Goal: Task Accomplishment & Management: Manage account settings

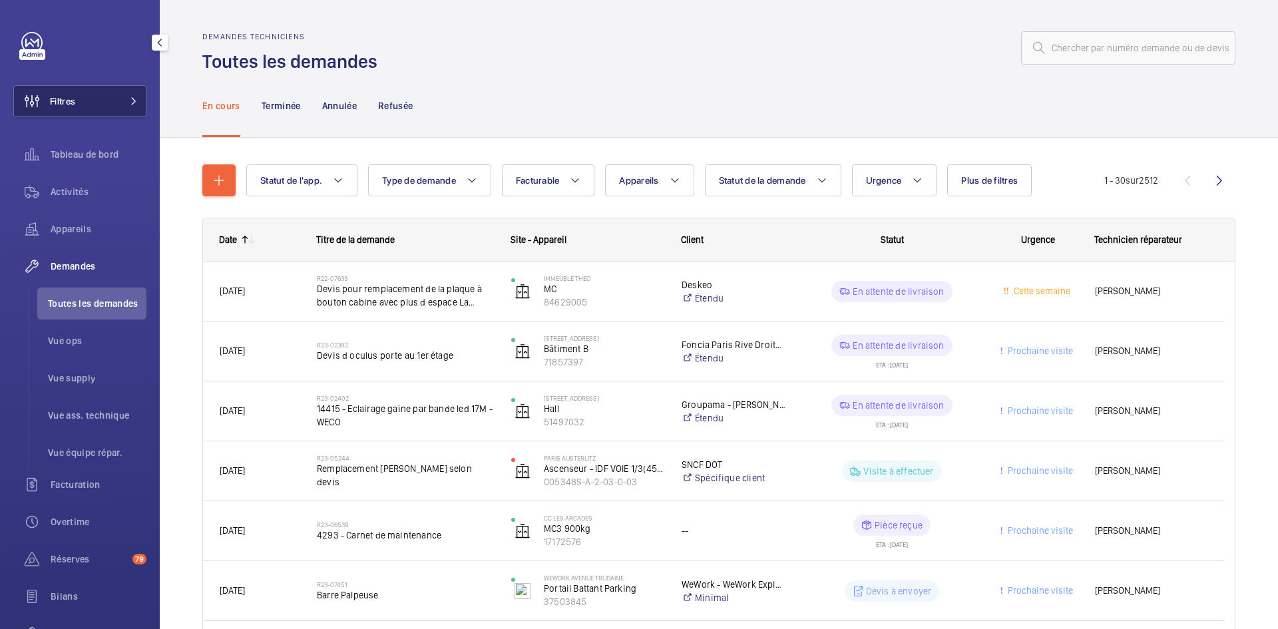
click at [109, 107] on button "Filtres" at bounding box center [79, 101] width 133 height 32
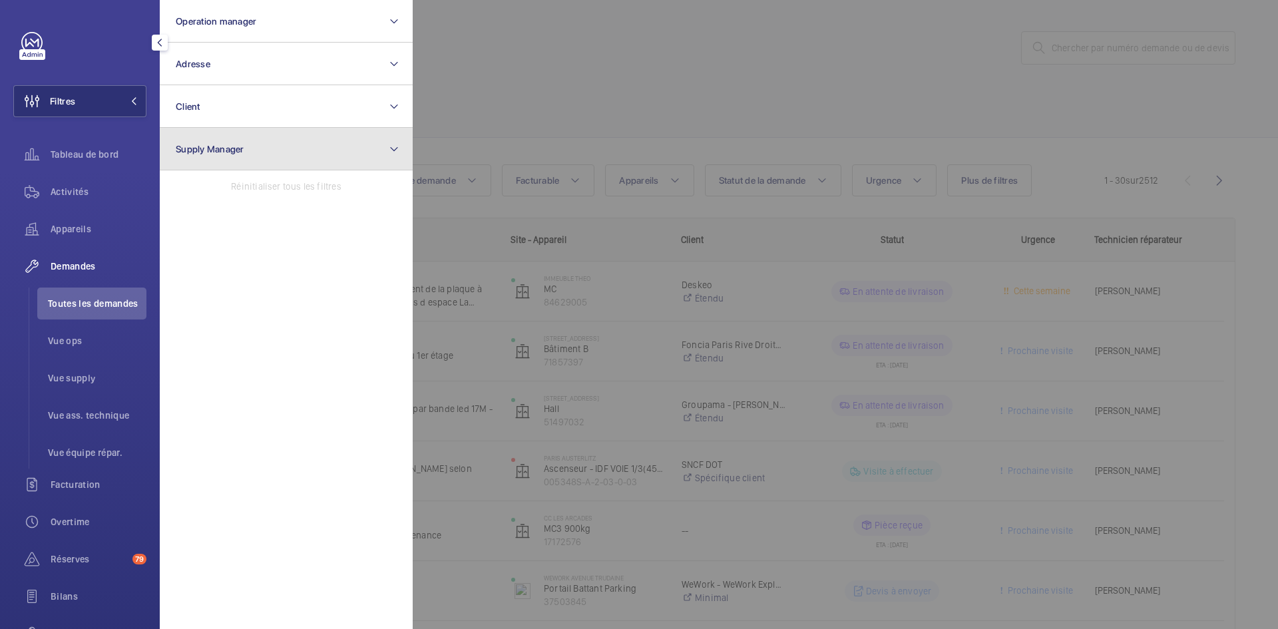
click at [236, 146] on span "Supply Manager" at bounding box center [210, 149] width 69 height 11
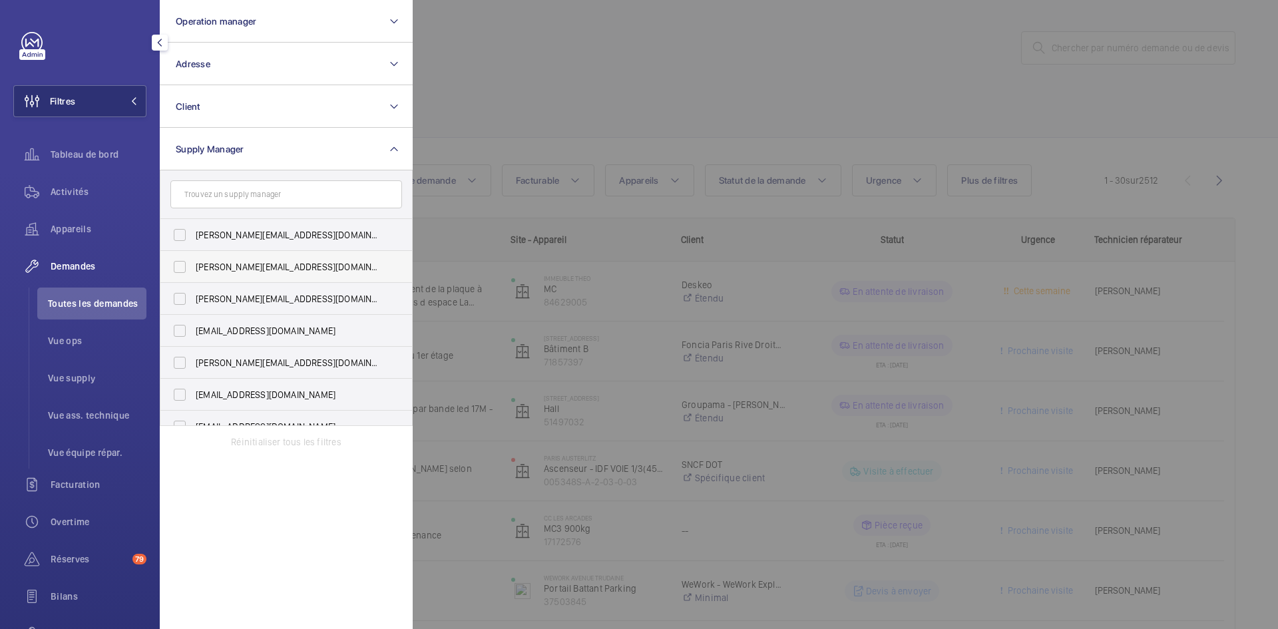
click at [186, 262] on label "[PERSON_NAME][EMAIL_ADDRESS][DOMAIN_NAME]" at bounding box center [276, 267] width 232 height 32
click at [186, 262] on input "[PERSON_NAME][EMAIL_ADDRESS][DOMAIN_NAME]" at bounding box center [179, 267] width 27 height 27
checkbox input "true"
click at [180, 326] on label "[EMAIL_ADDRESS][DOMAIN_NAME]" at bounding box center [276, 331] width 232 height 32
click at [180, 326] on input "[EMAIL_ADDRESS][DOMAIN_NAME]" at bounding box center [179, 330] width 27 height 27
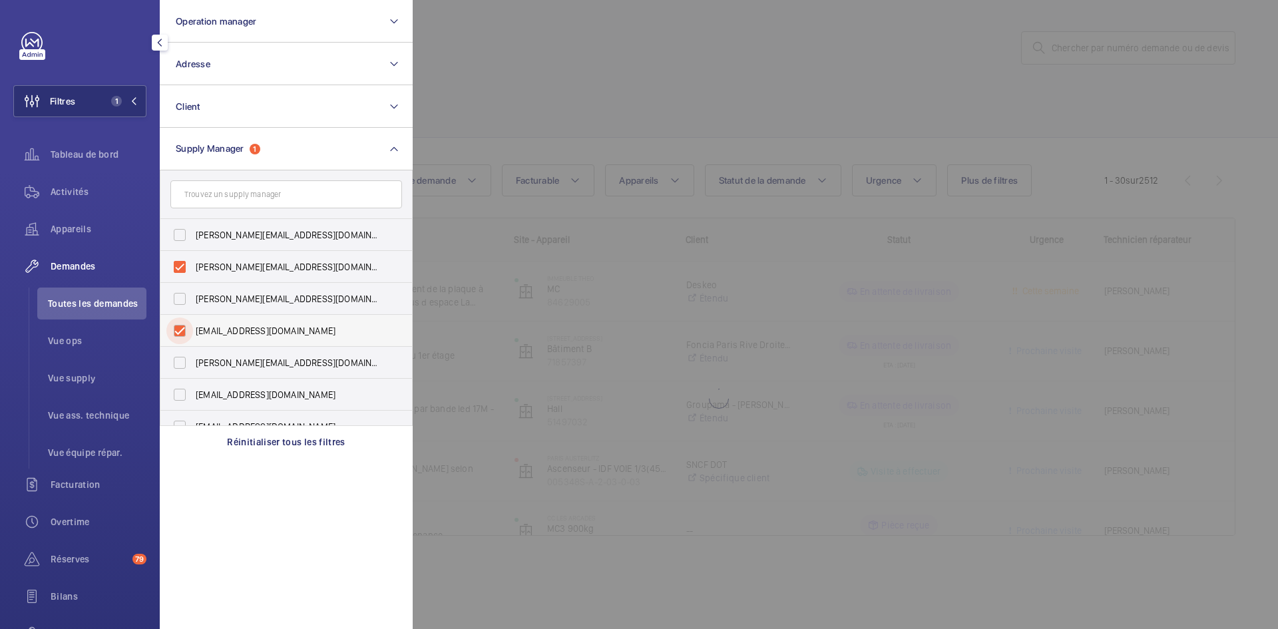
checkbox input "true"
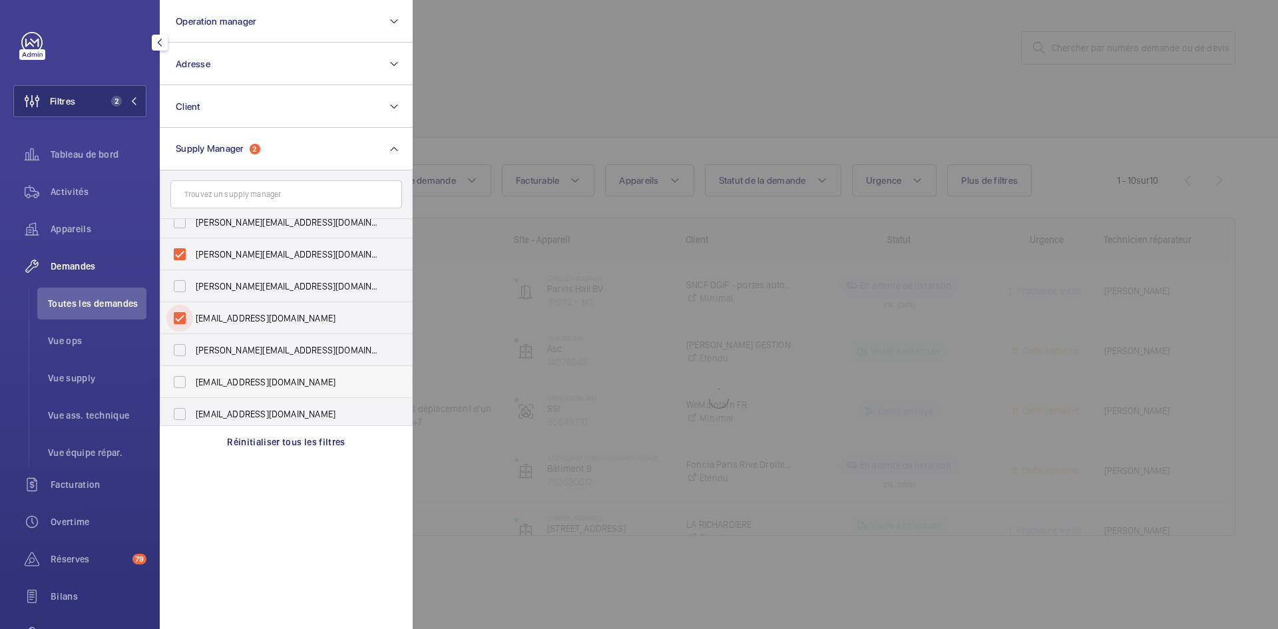
scroll to position [17, 0]
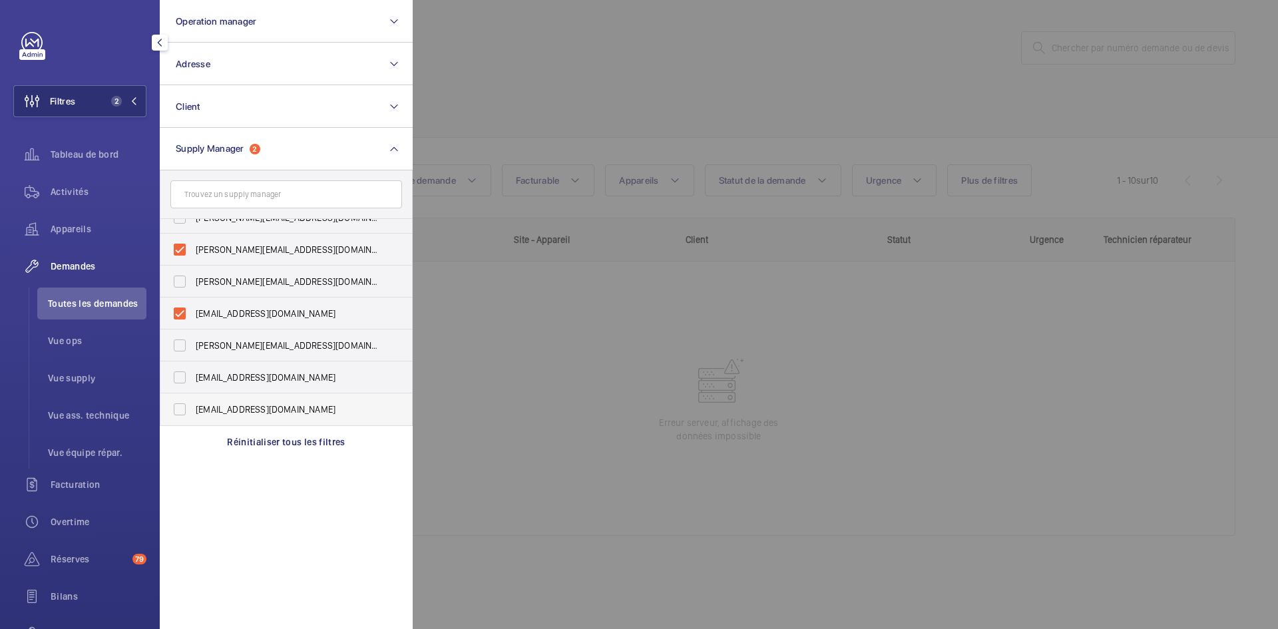
click at [178, 407] on label "[EMAIL_ADDRESS][DOMAIN_NAME]" at bounding box center [276, 409] width 232 height 32
click at [178, 407] on input "[EMAIL_ADDRESS][DOMAIN_NAME]" at bounding box center [179, 409] width 27 height 27
checkbox input "true"
click at [502, 41] on div at bounding box center [1052, 314] width 1278 height 629
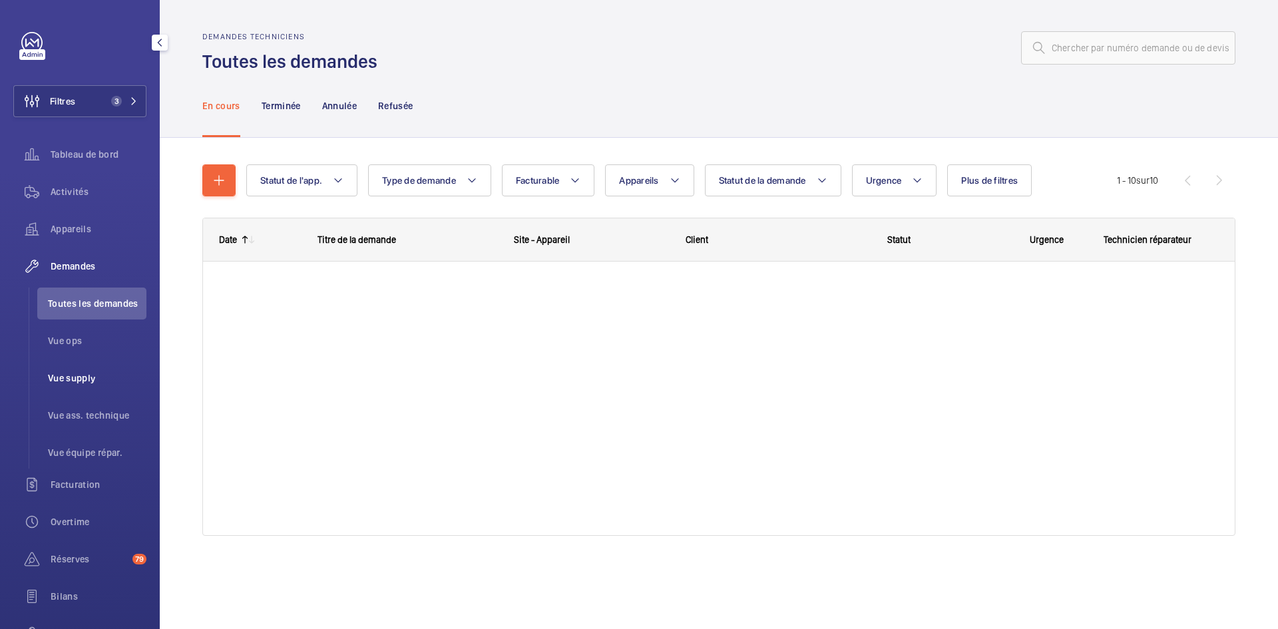
click at [79, 379] on span "Vue supply" at bounding box center [97, 377] width 98 height 13
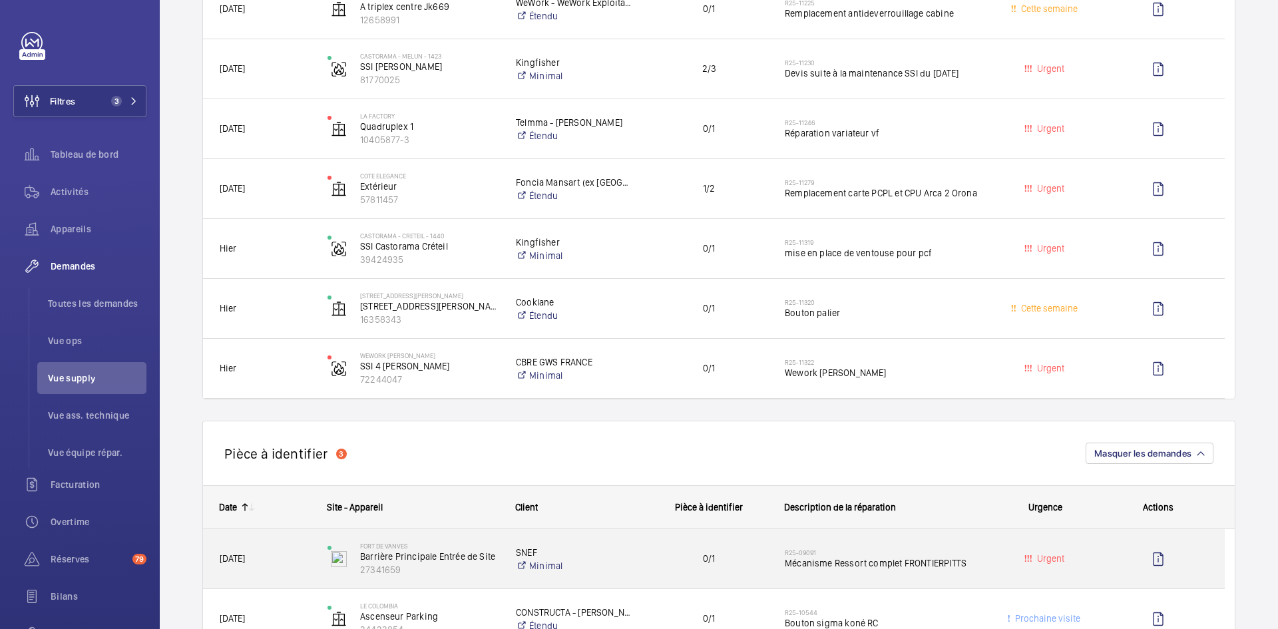
scroll to position [865, 0]
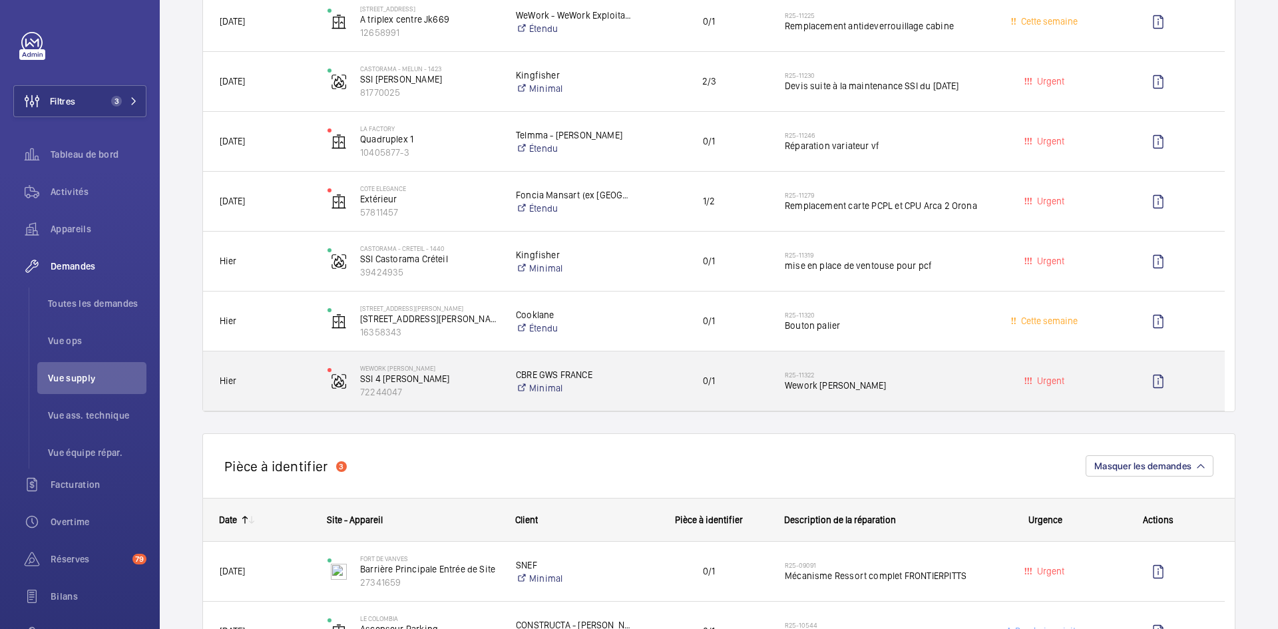
click at [296, 379] on span "Hier" at bounding box center [265, 380] width 90 height 15
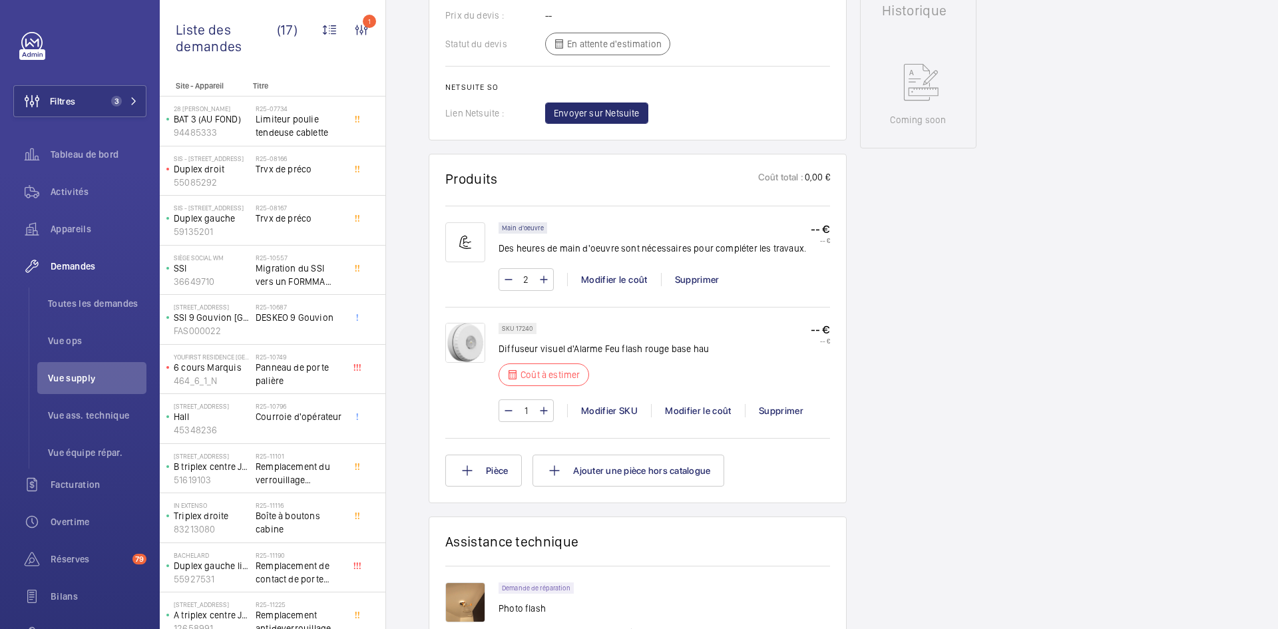
scroll to position [665, 0]
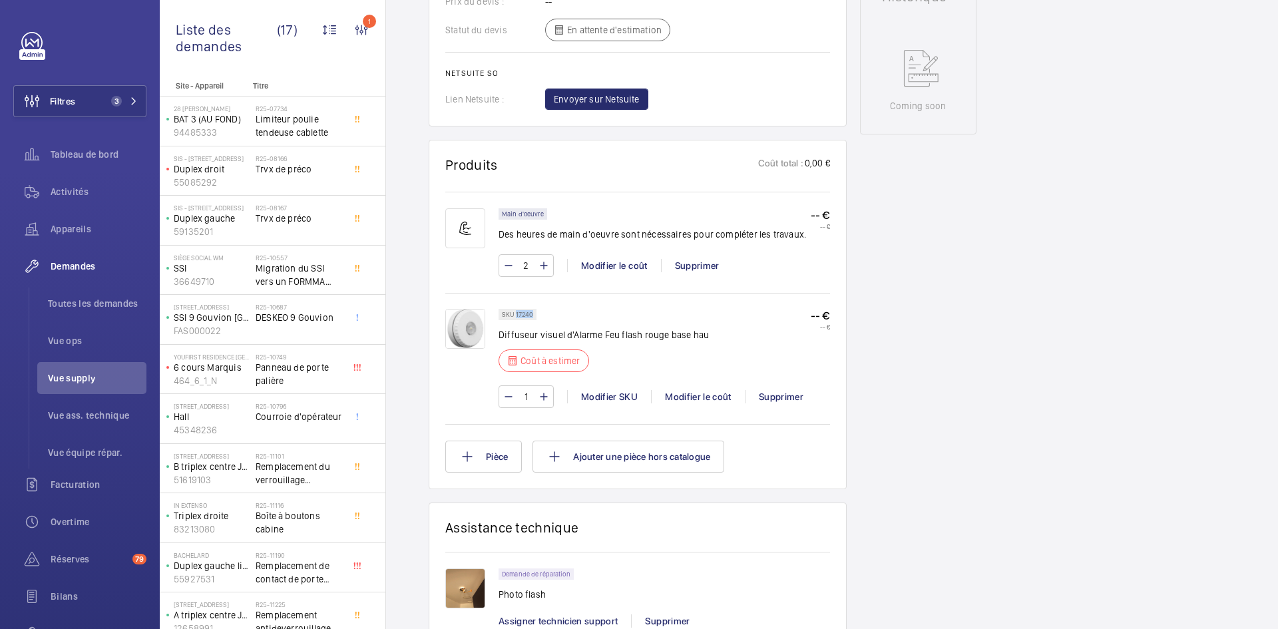
drag, startPoint x: 532, startPoint y: 312, endPoint x: 516, endPoint y: 314, distance: 15.4
click at [516, 314] on p "SKU 17240" at bounding box center [517, 314] width 31 height 5
click at [718, 355] on div "SKU 17240 Diffuseur visuel d'Alarme Feu flash rouge base hau Coût à estimer -- …" at bounding box center [663, 344] width 331 height 71
drag, startPoint x: 533, startPoint y: 315, endPoint x: 514, endPoint y: 313, distance: 18.7
click at [514, 313] on div "SKU 17240" at bounding box center [517, 314] width 38 height 11
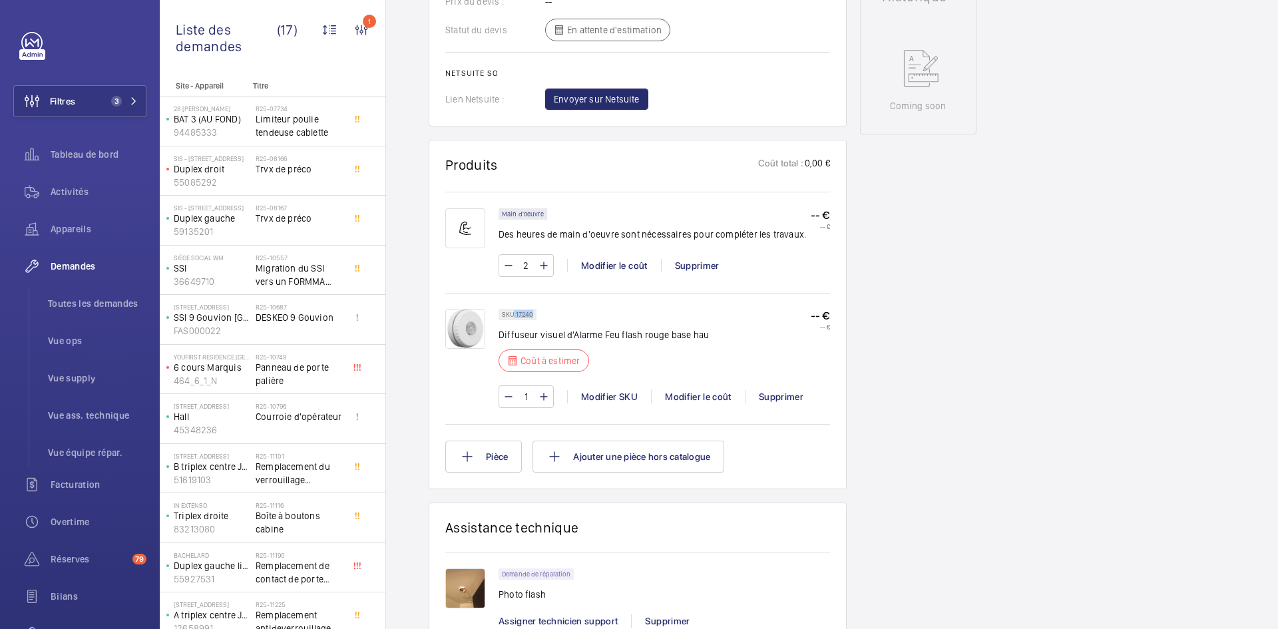
copy p "17240"
click at [705, 399] on div "Modifier le coût" at bounding box center [698, 396] width 94 height 13
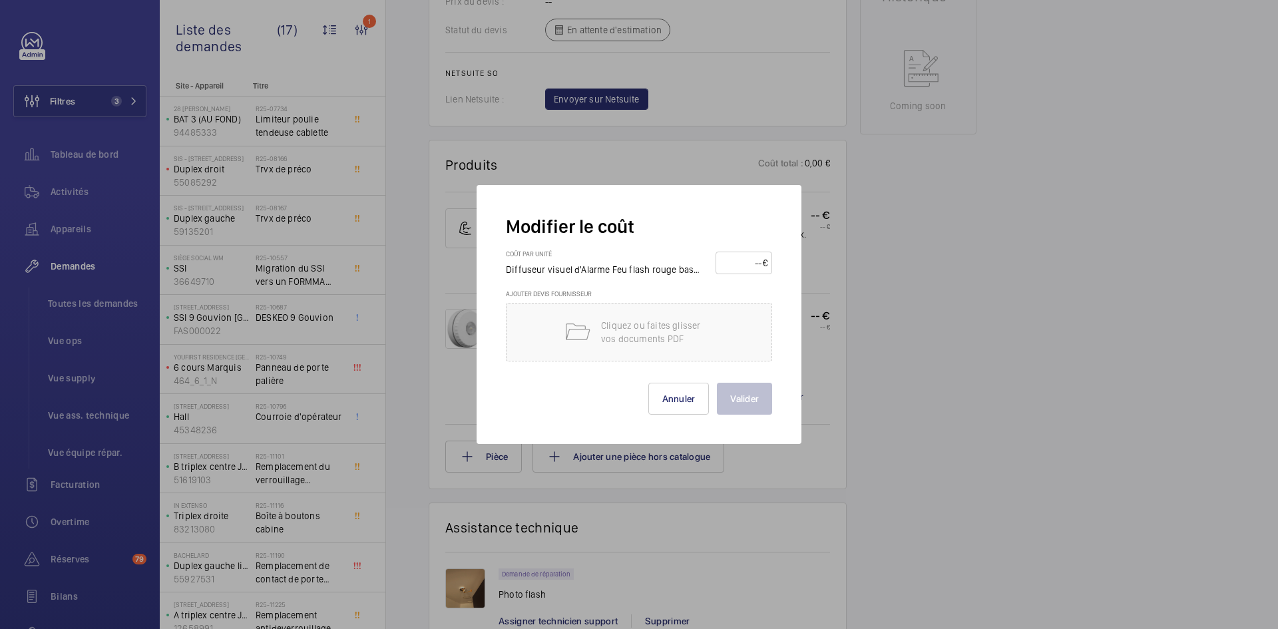
click at [733, 266] on input "number" at bounding box center [741, 262] width 43 height 21
type input "70"
click at [717, 383] on button "Valider" at bounding box center [744, 399] width 55 height 32
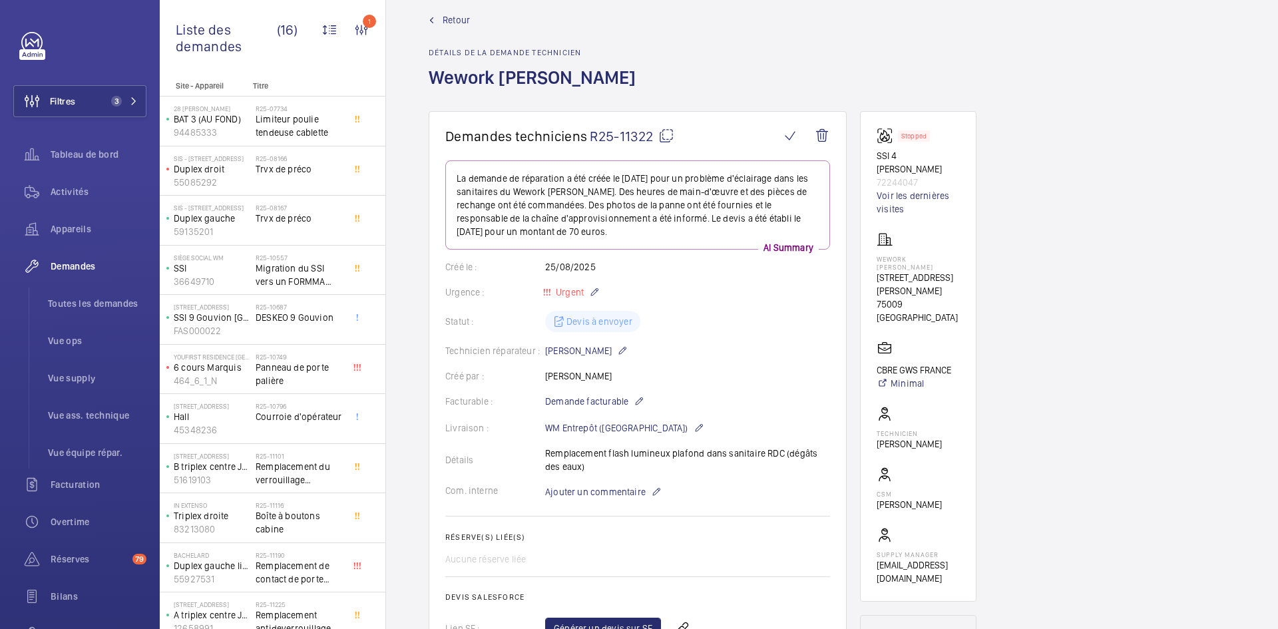
scroll to position [0, 0]
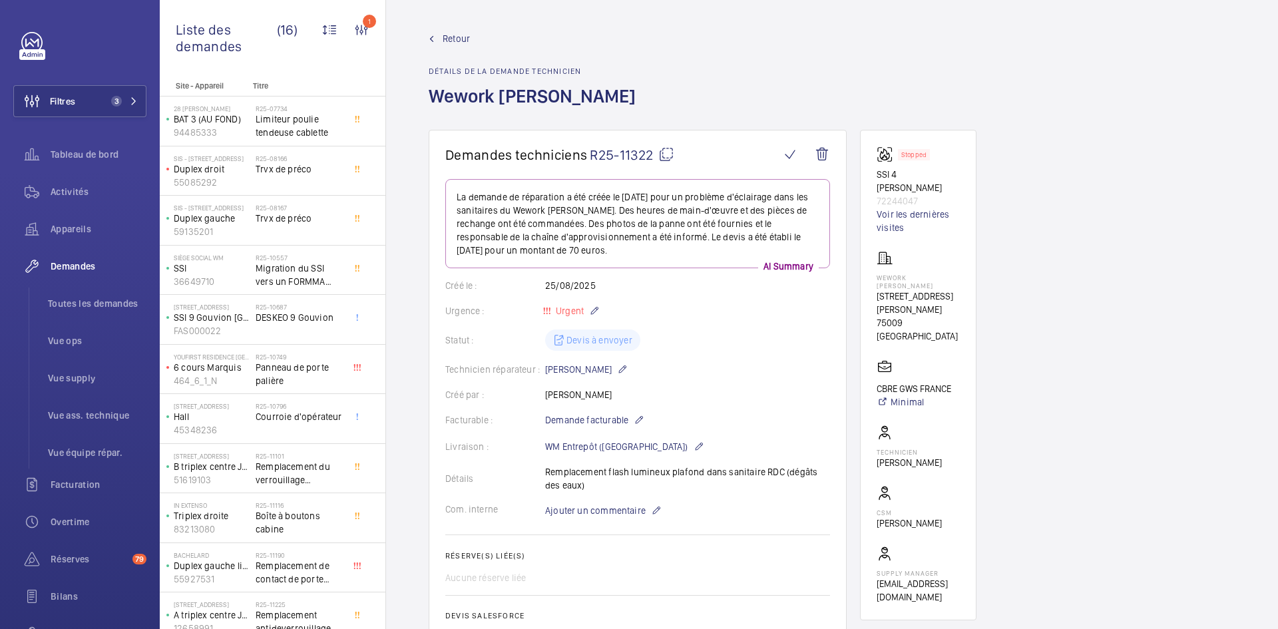
click at [464, 37] on span "Retour" at bounding box center [456, 38] width 27 height 13
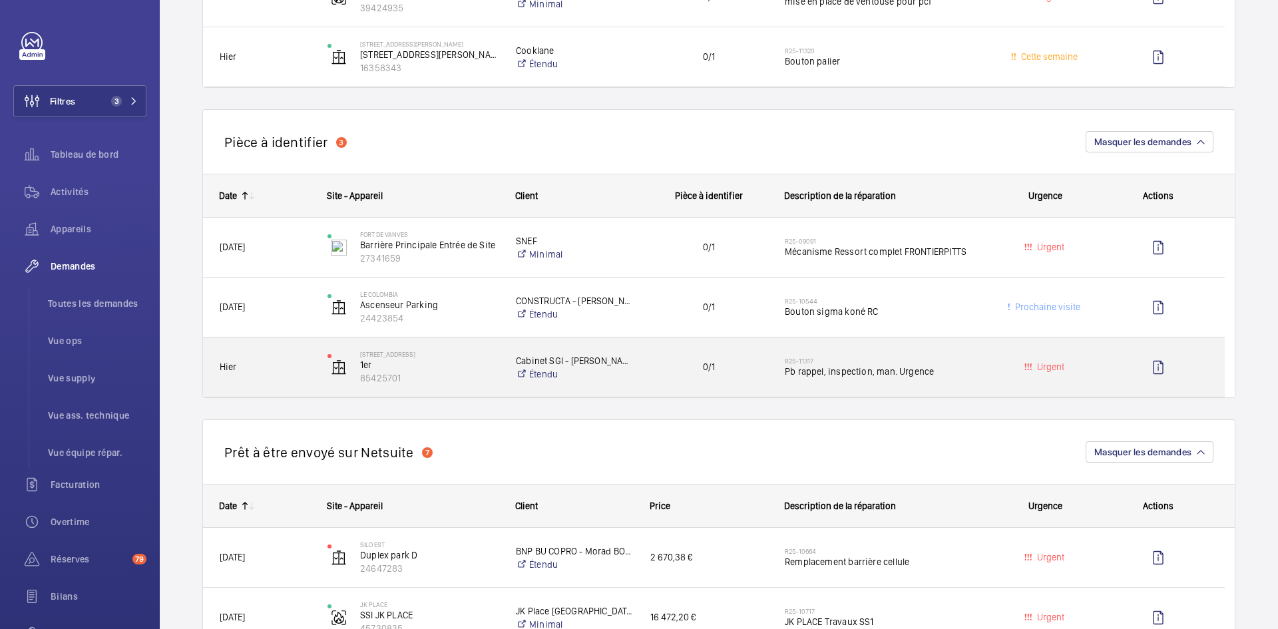
scroll to position [1198, 0]
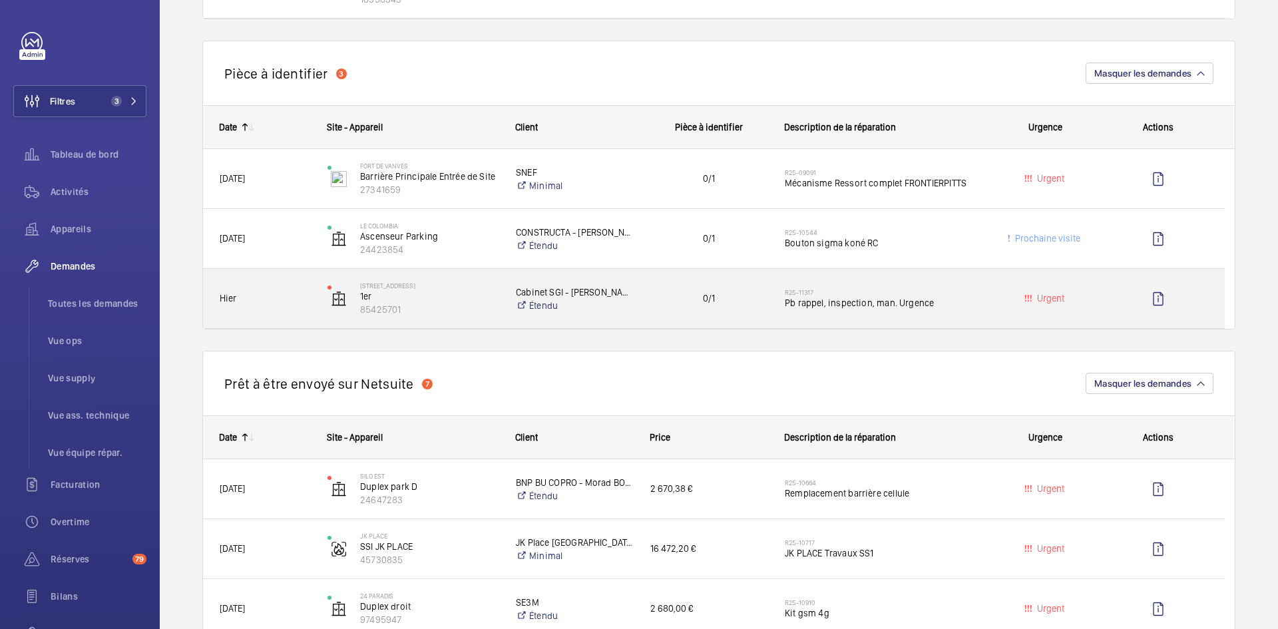
click at [268, 297] on span "Hier" at bounding box center [265, 298] width 90 height 15
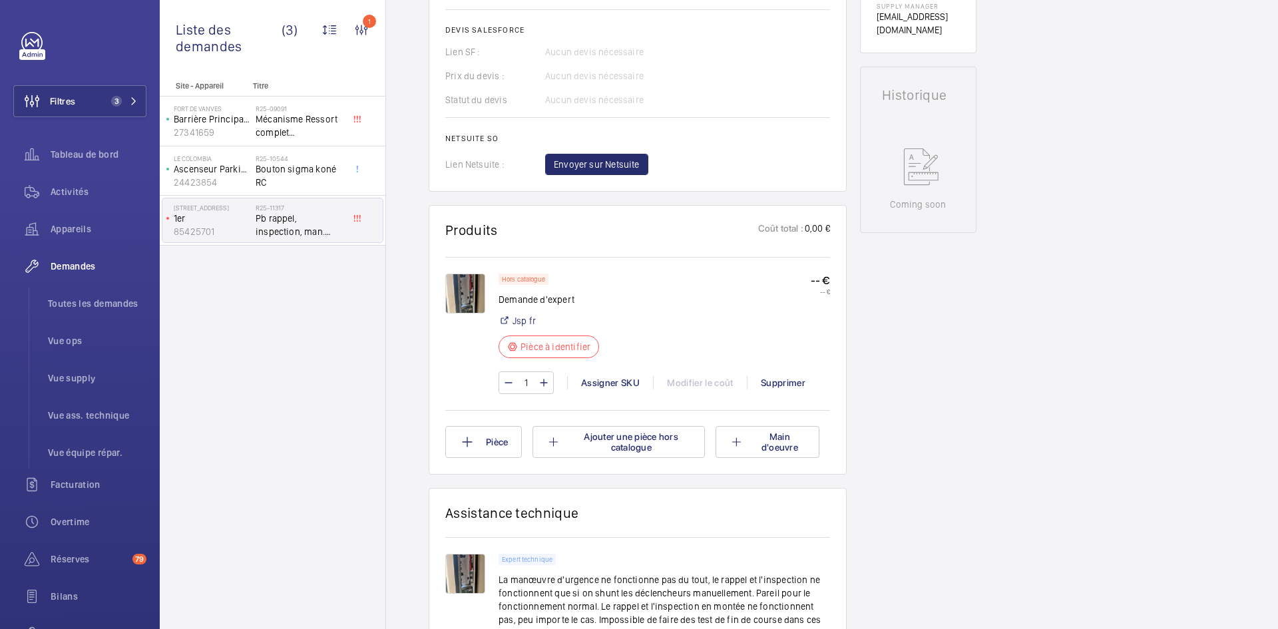
scroll to position [559, 0]
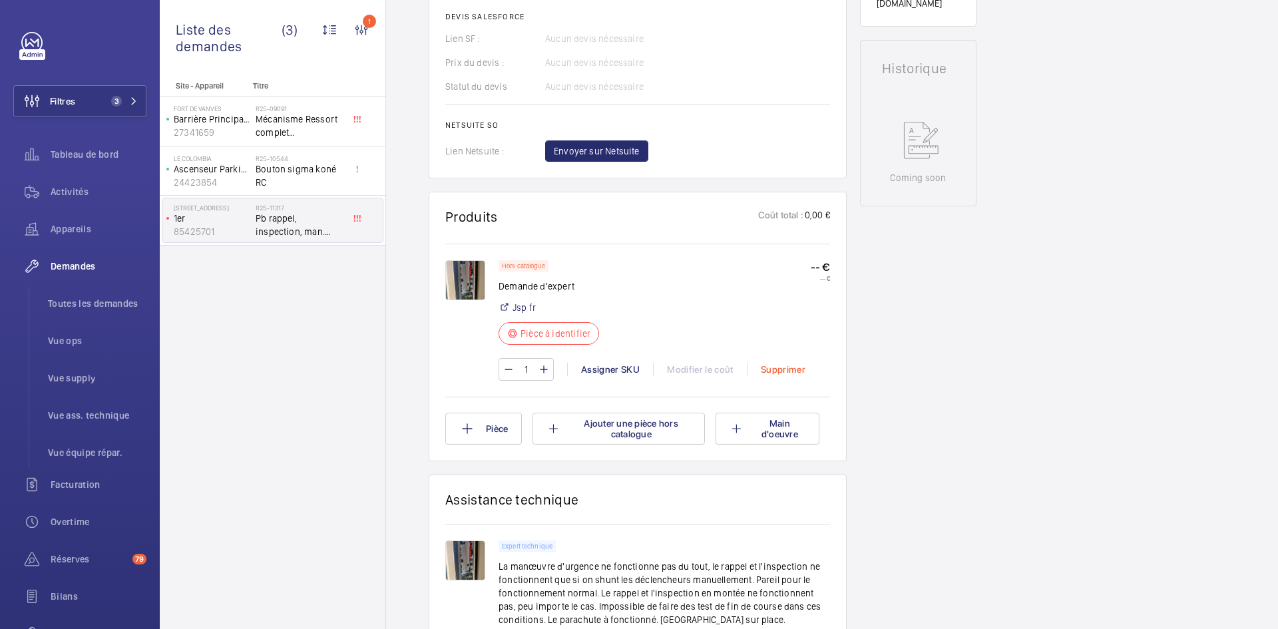
click at [788, 367] on div "Supprimer" at bounding box center [783, 369] width 72 height 13
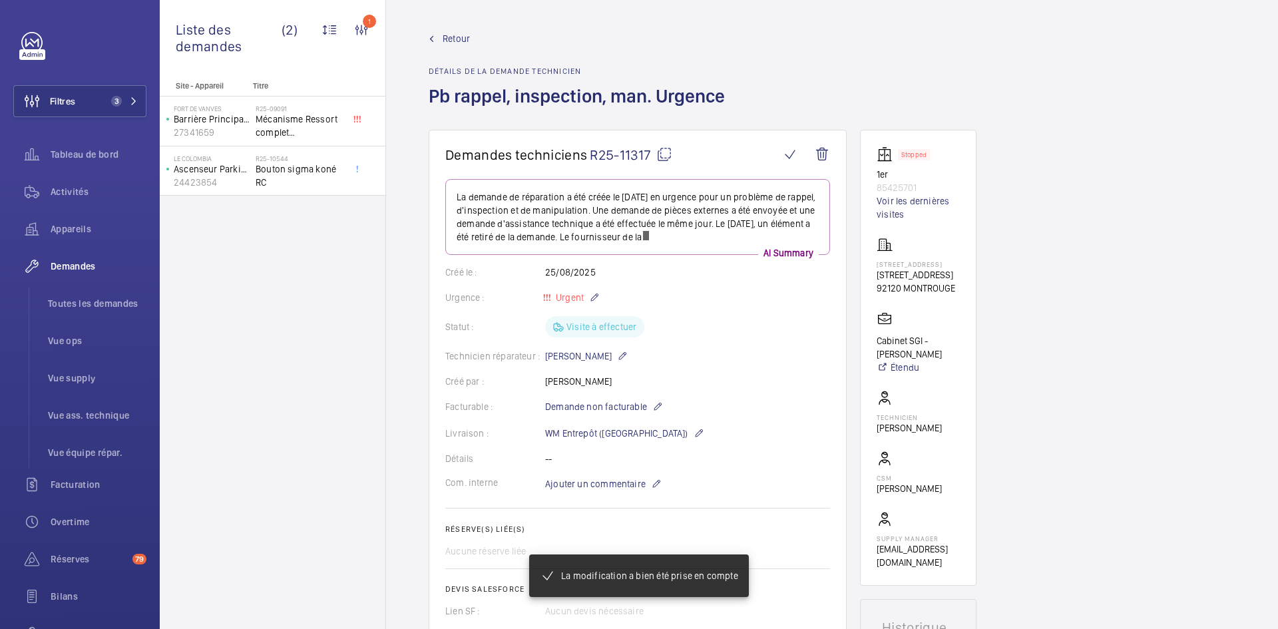
click at [453, 41] on span "Retour" at bounding box center [456, 38] width 27 height 13
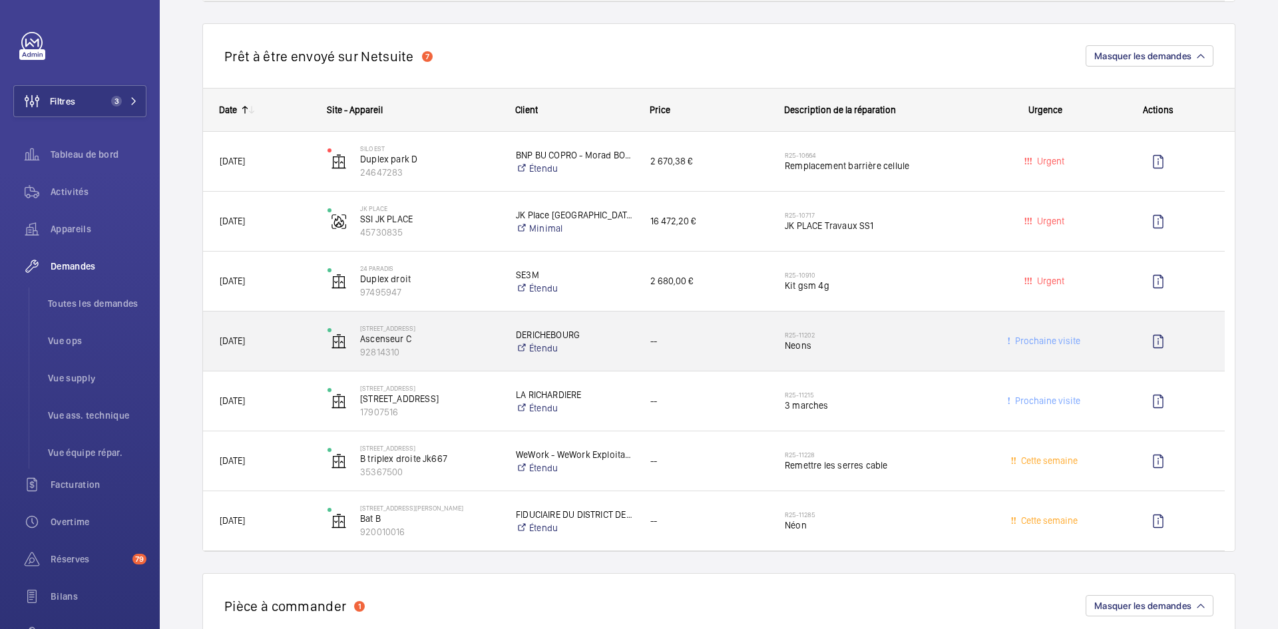
scroll to position [1464, 0]
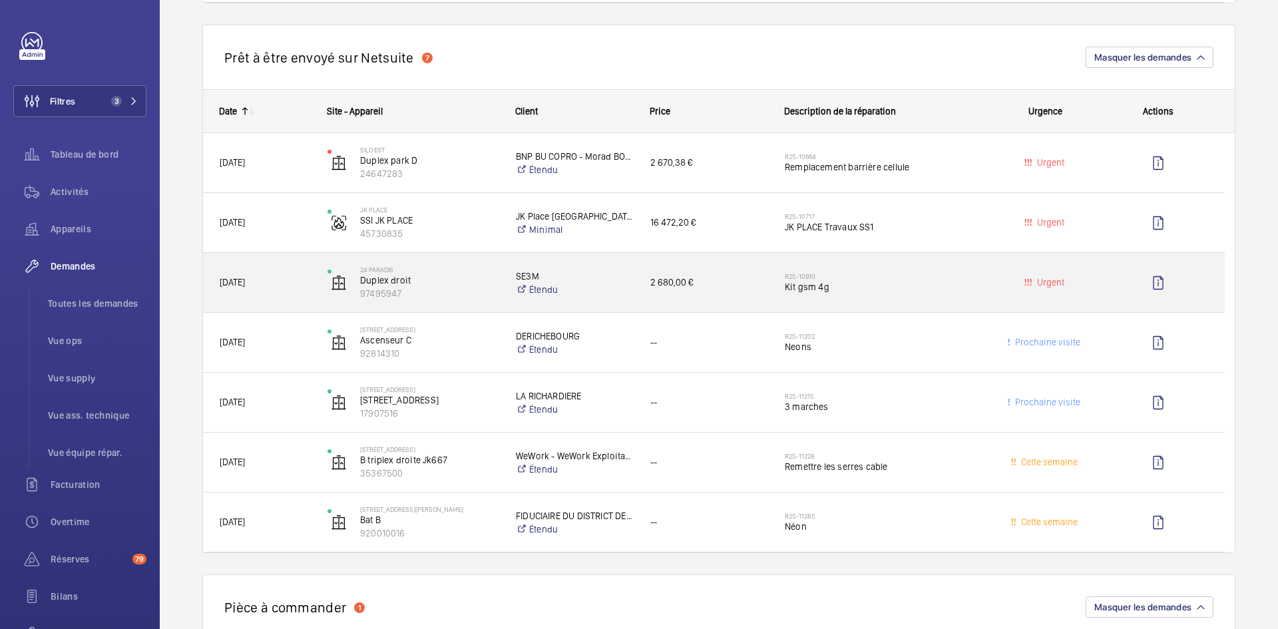
click at [310, 288] on div "[DATE]" at bounding box center [257, 282] width 108 height 59
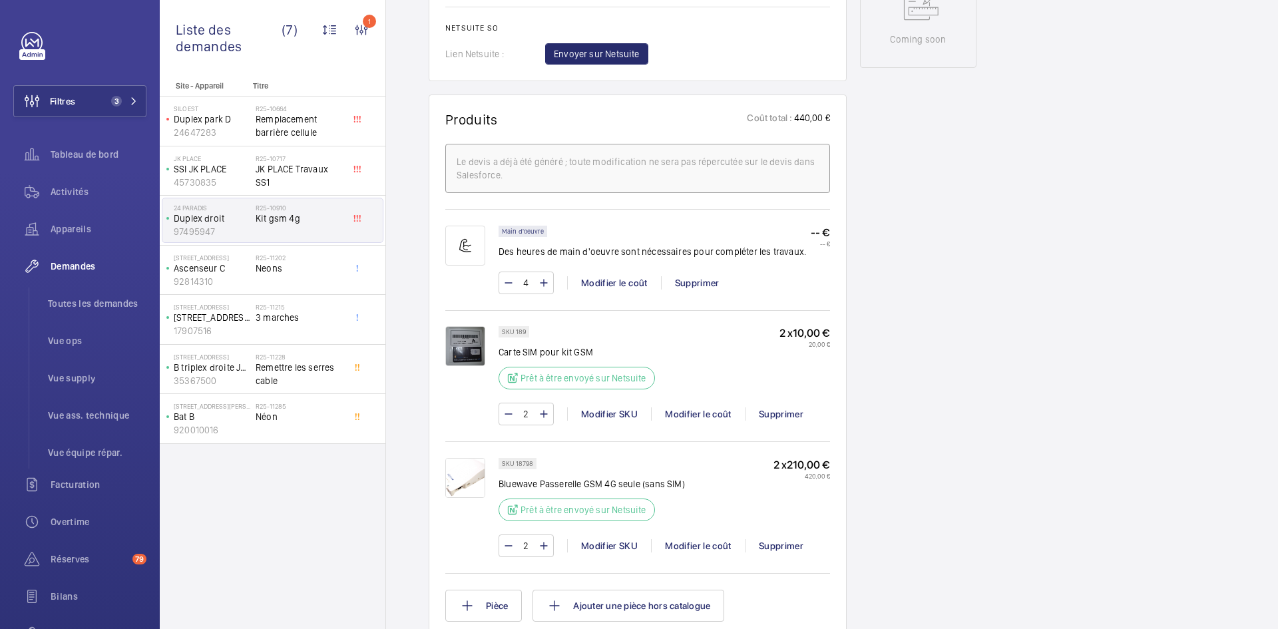
scroll to position [692, 0]
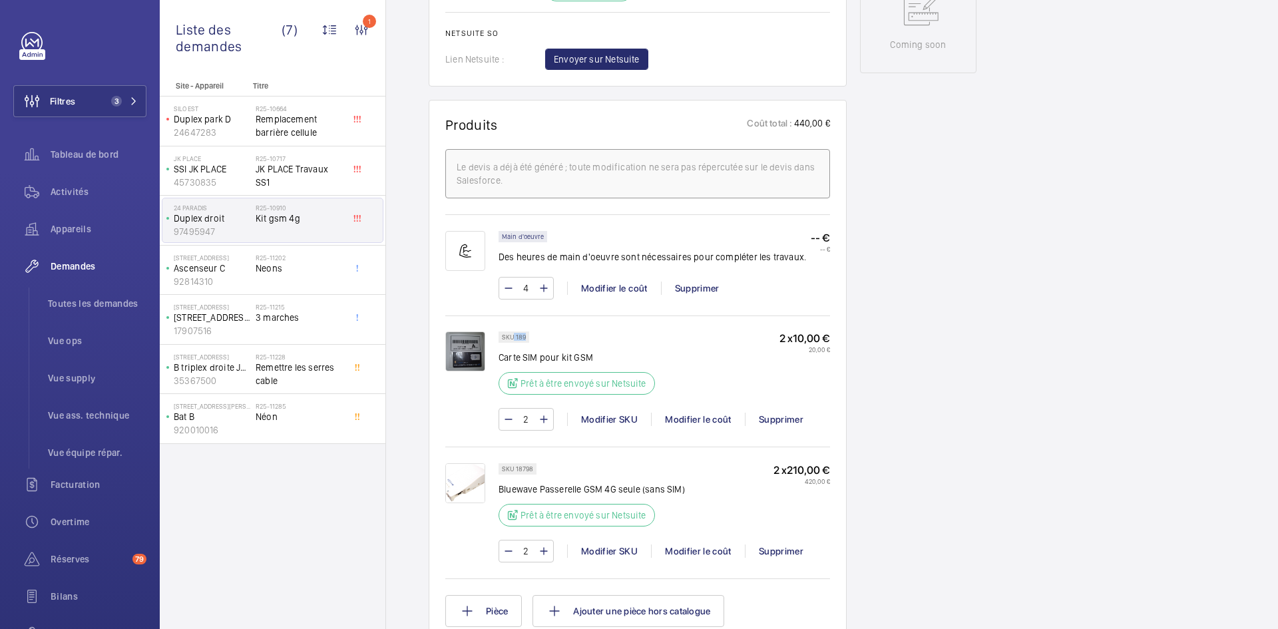
drag, startPoint x: 526, startPoint y: 335, endPoint x: 514, endPoint y: 339, distance: 12.4
click at [514, 339] on div "SKU 189" at bounding box center [513, 336] width 31 height 11
copy p "189"
click at [628, 61] on span "Envoyer sur Netsuite" at bounding box center [597, 59] width 86 height 13
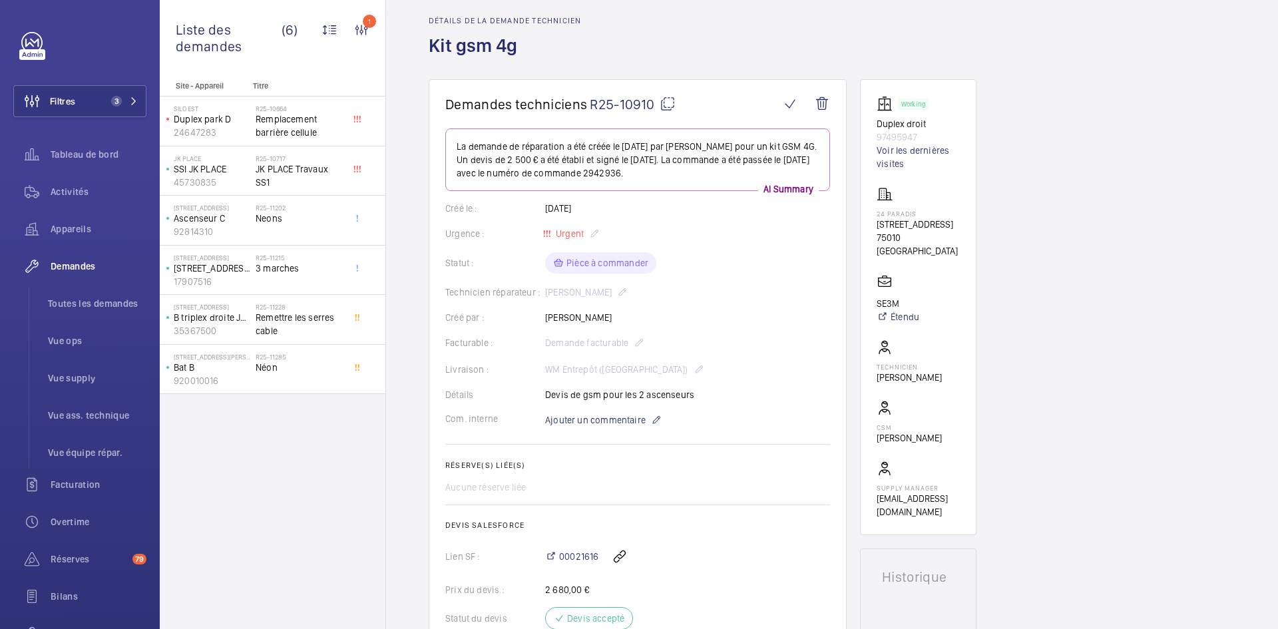
scroll to position [266, 0]
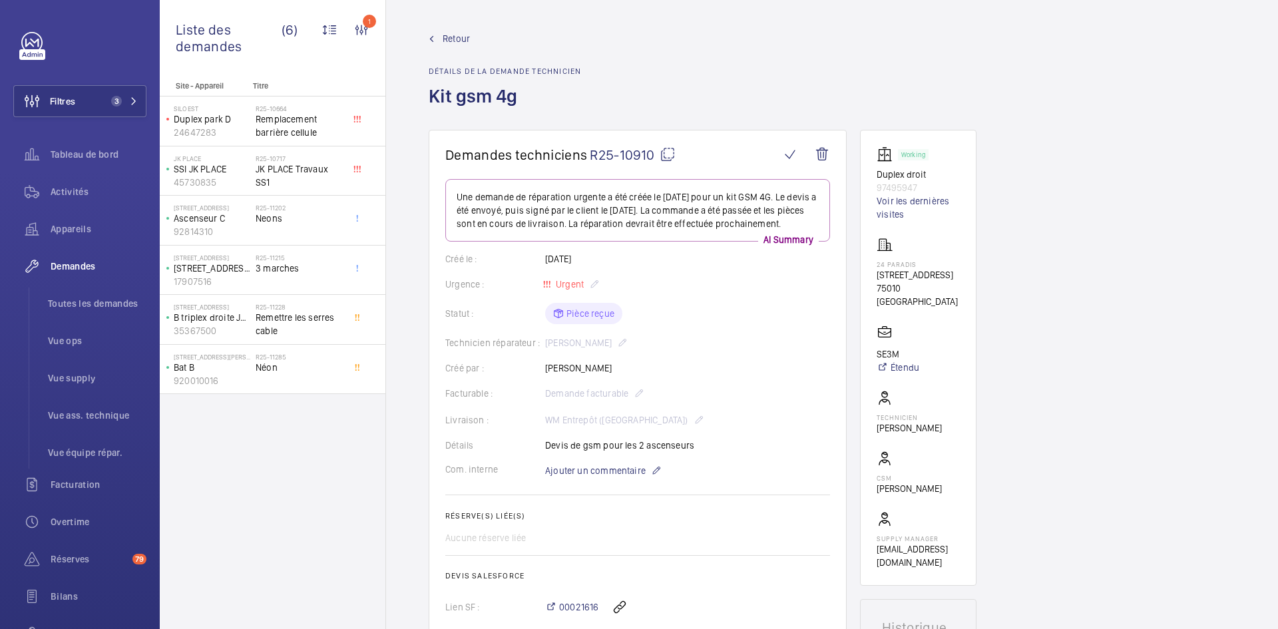
click at [460, 37] on span "Retour" at bounding box center [456, 38] width 27 height 13
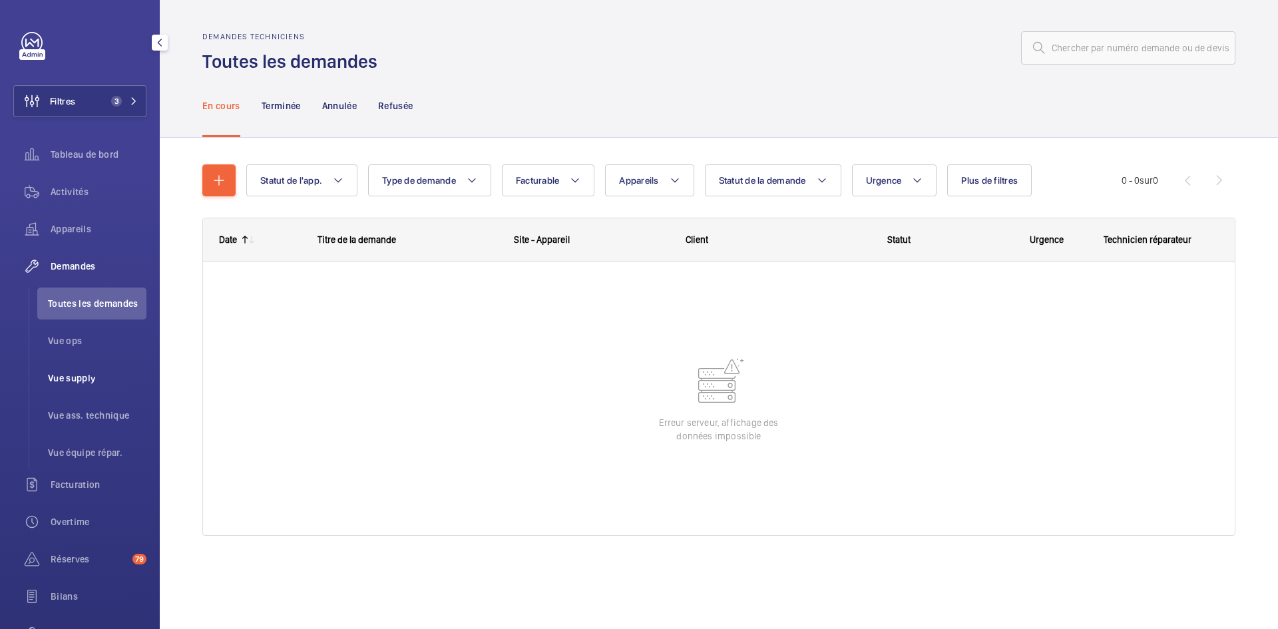
click at [81, 373] on span "Vue supply" at bounding box center [97, 377] width 98 height 13
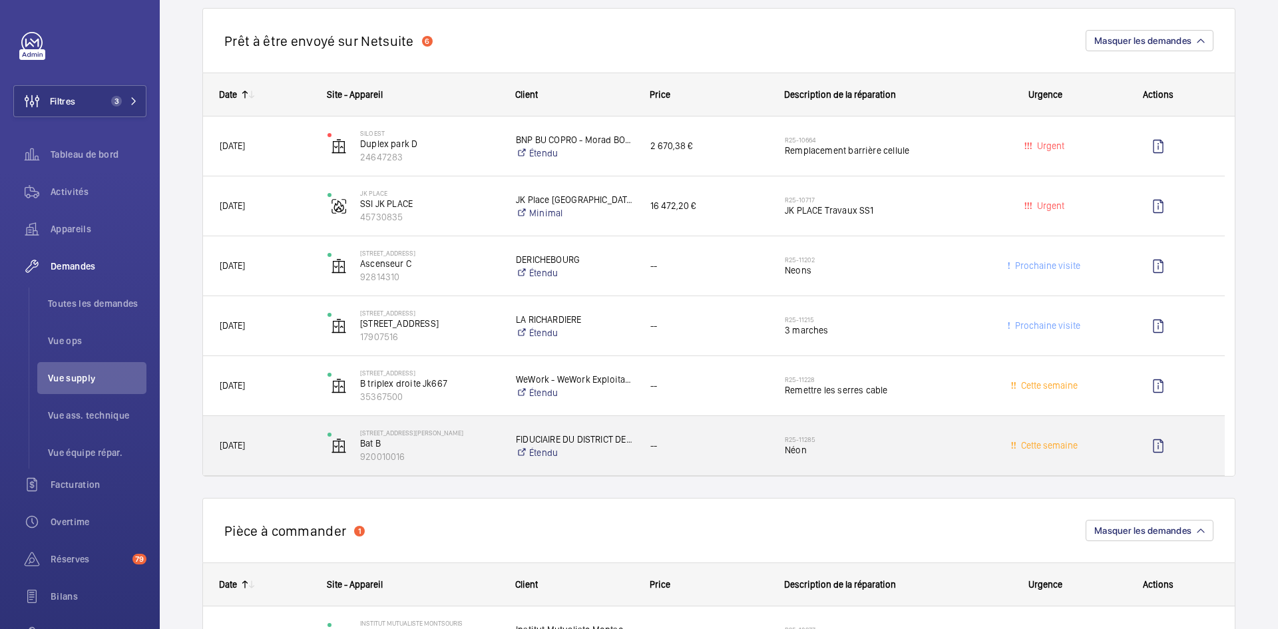
scroll to position [1531, 0]
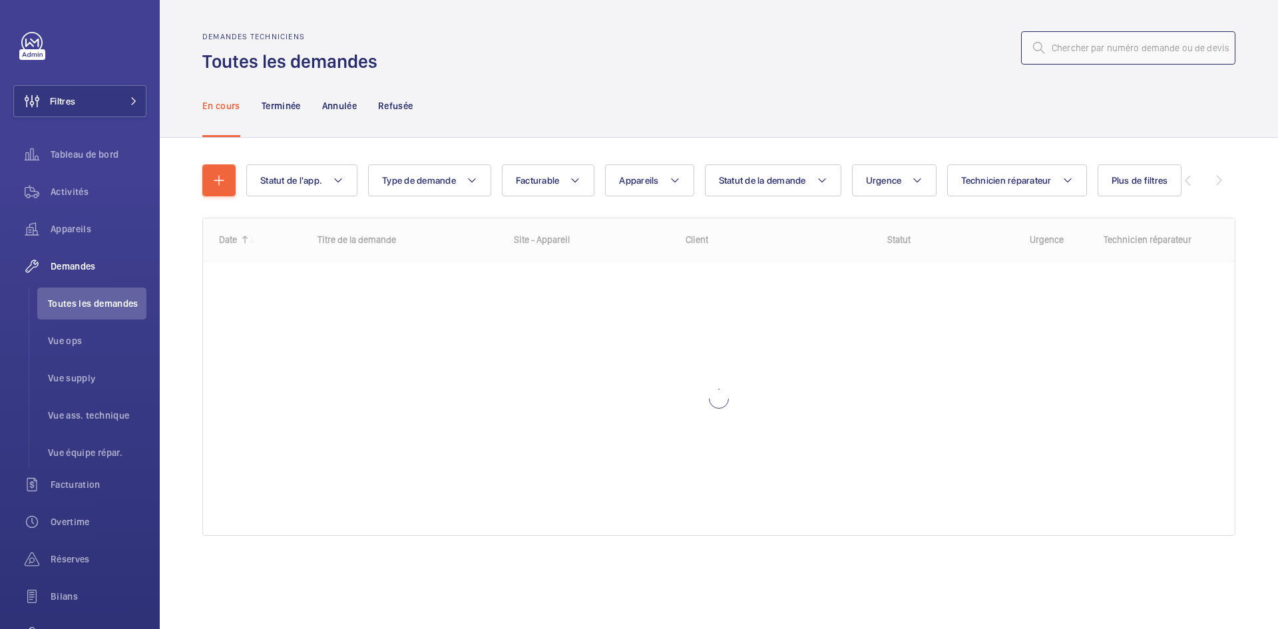
click at [1093, 51] on input "text" at bounding box center [1128, 47] width 214 height 33
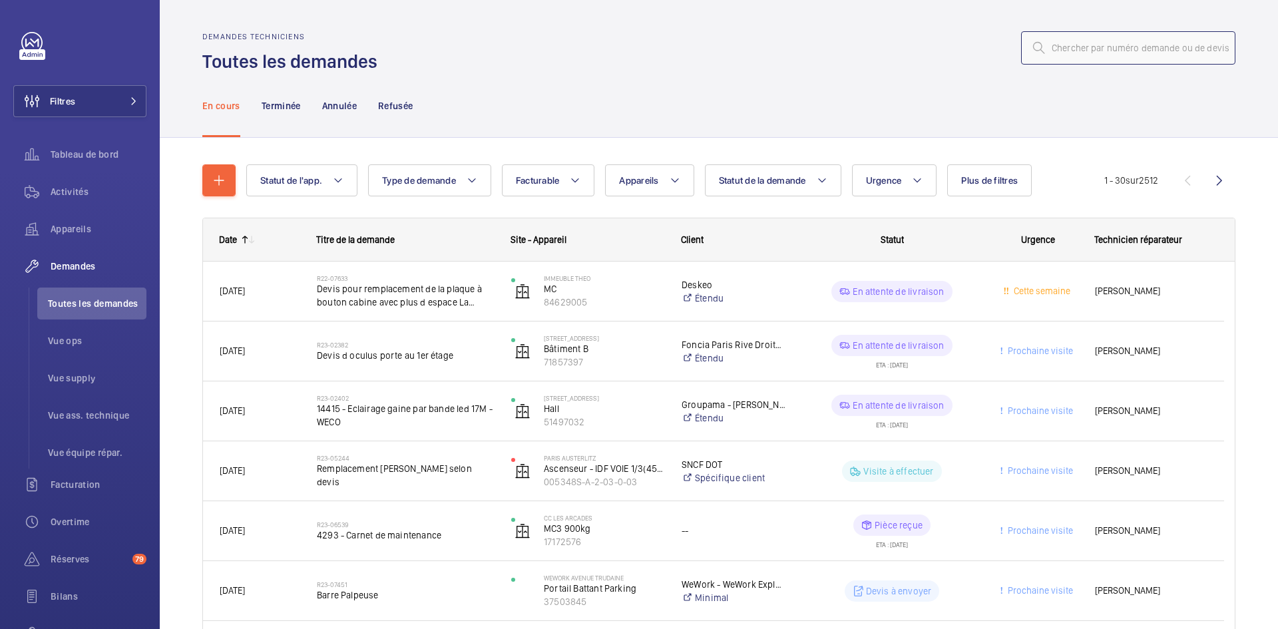
paste input "R25-10704"
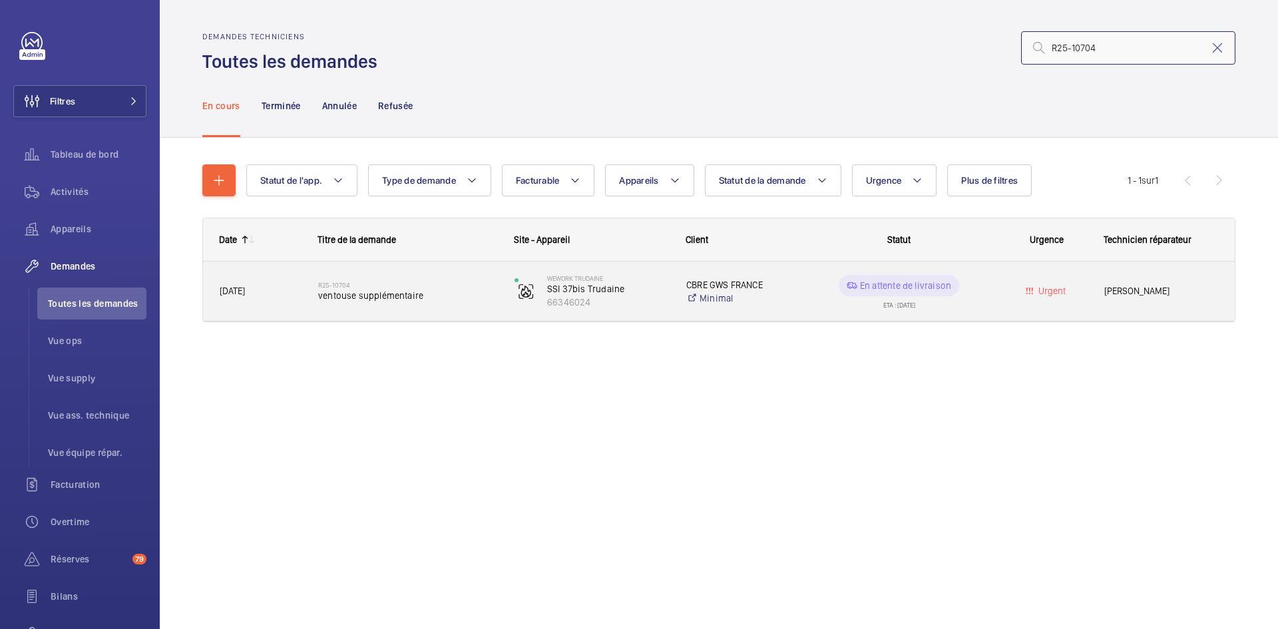
type input "R25-10704"
click at [294, 283] on span "[DATE]" at bounding box center [260, 290] width 81 height 15
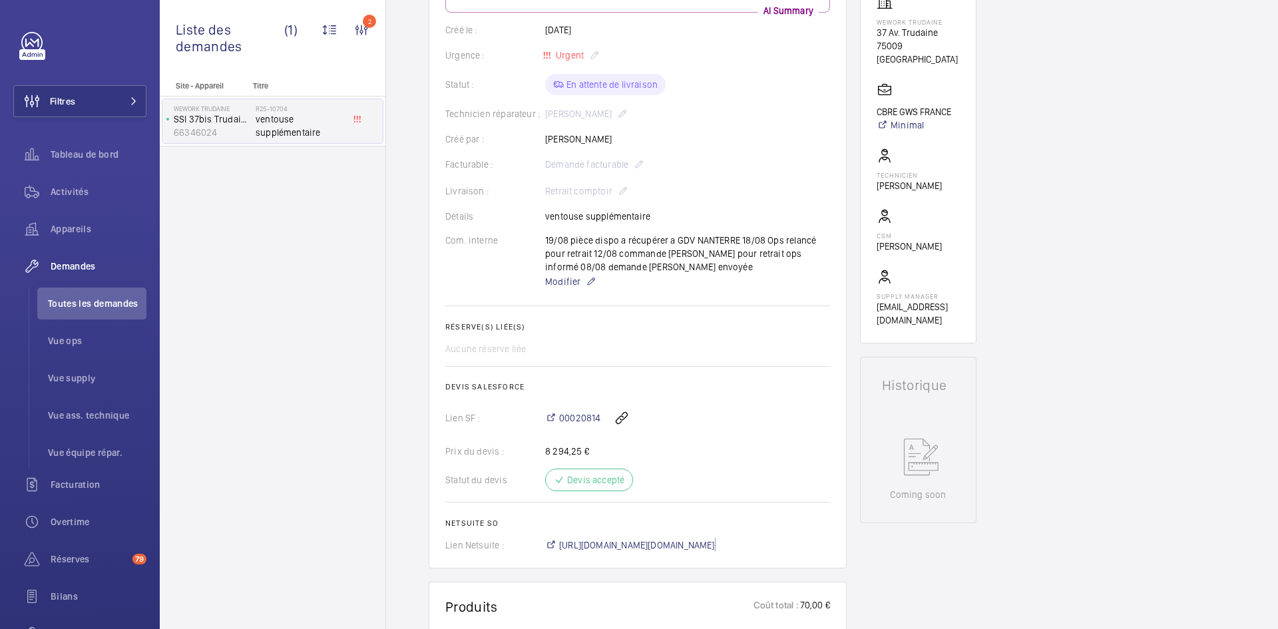
scroll to position [67, 0]
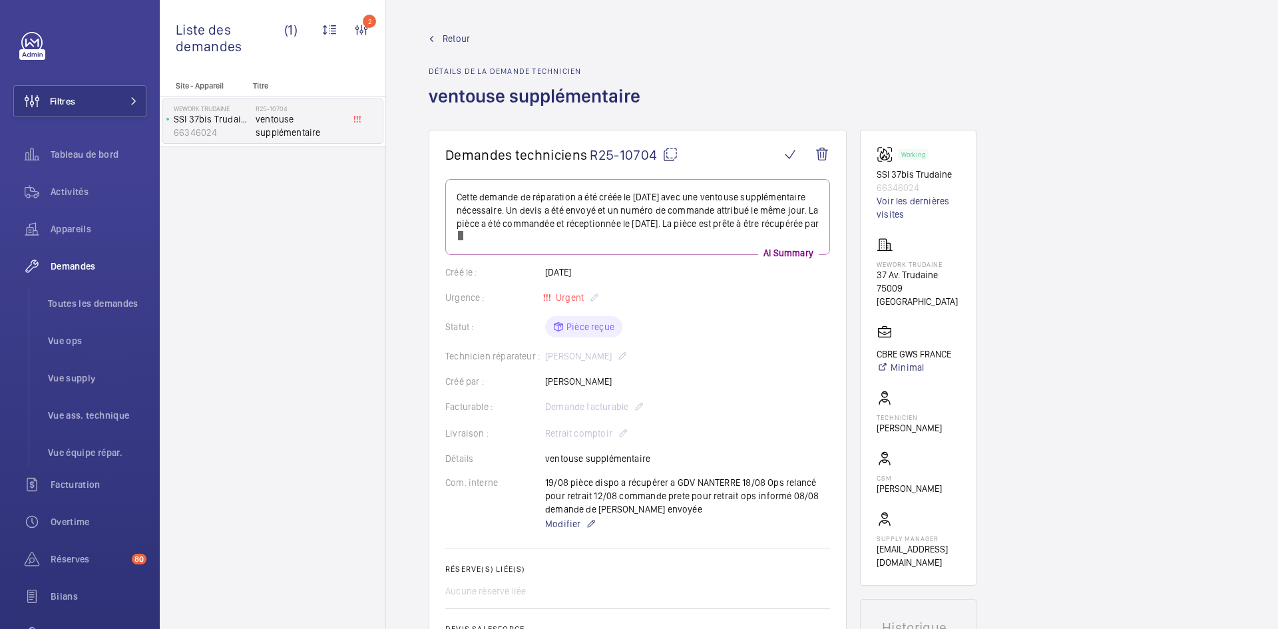
click at [672, 154] on mat-icon at bounding box center [670, 154] width 16 height 16
